Goal: Information Seeking & Learning: Learn about a topic

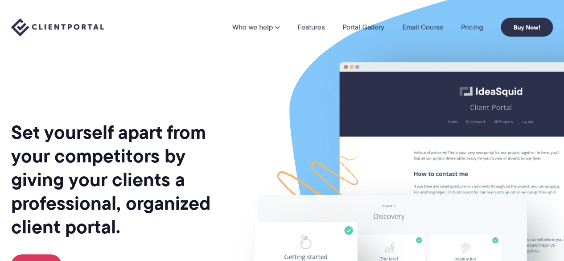
click at [475, 31] on link "Pricing" at bounding box center [472, 27] width 22 height 7
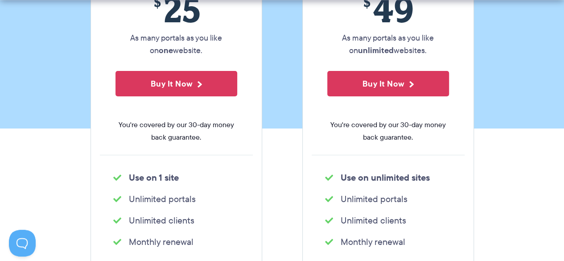
scroll to position [279, 0]
